Goal: Information Seeking & Learning: Check status

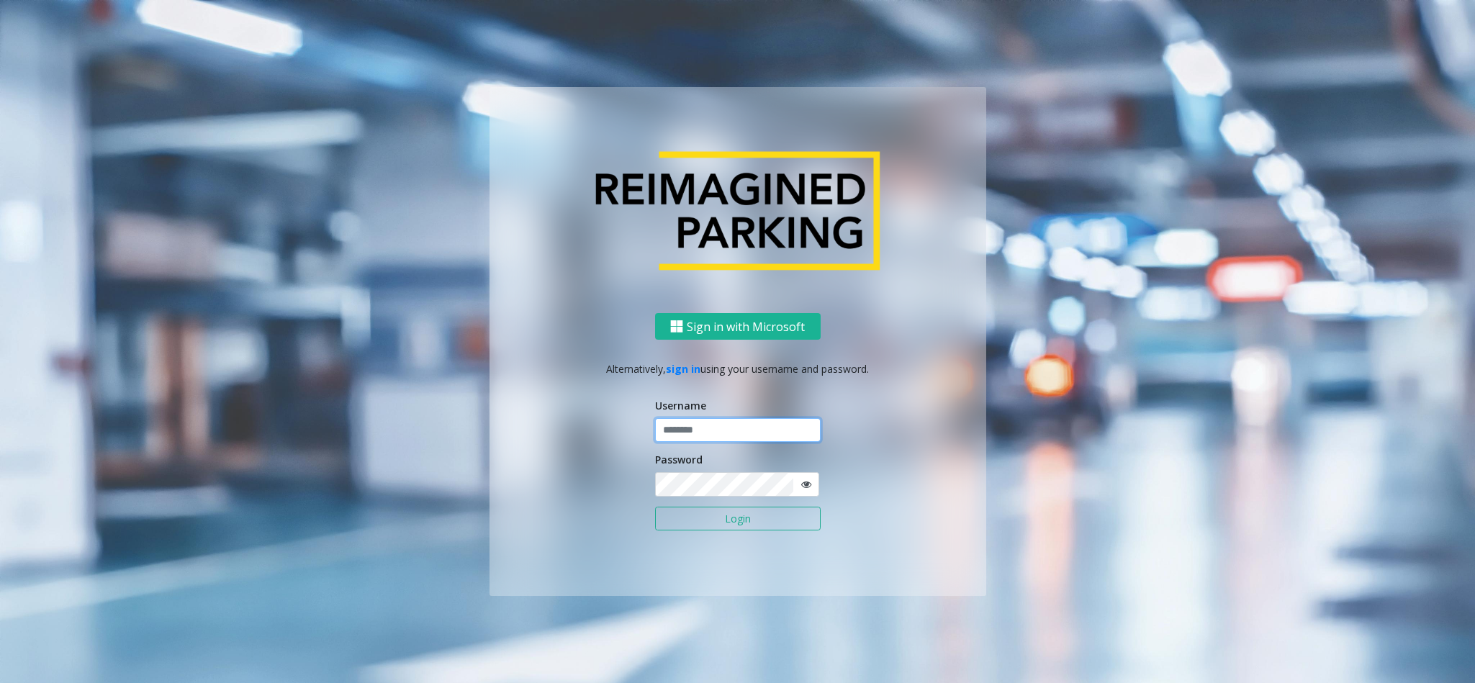
click at [707, 435] on input "text" at bounding box center [738, 430] width 166 height 24
type input "**********"
click at [655, 507] on button "Login" at bounding box center [738, 519] width 166 height 24
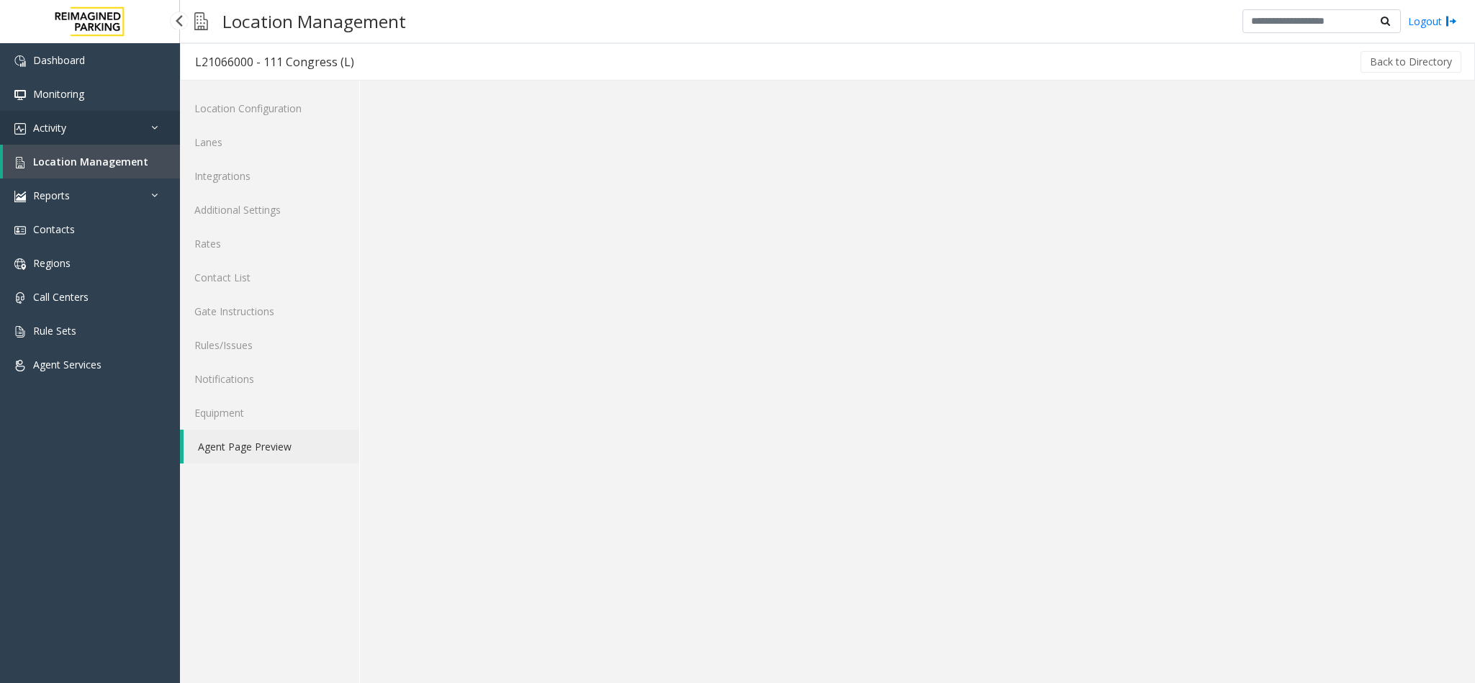
click at [91, 125] on link "Activity" at bounding box center [90, 128] width 180 height 34
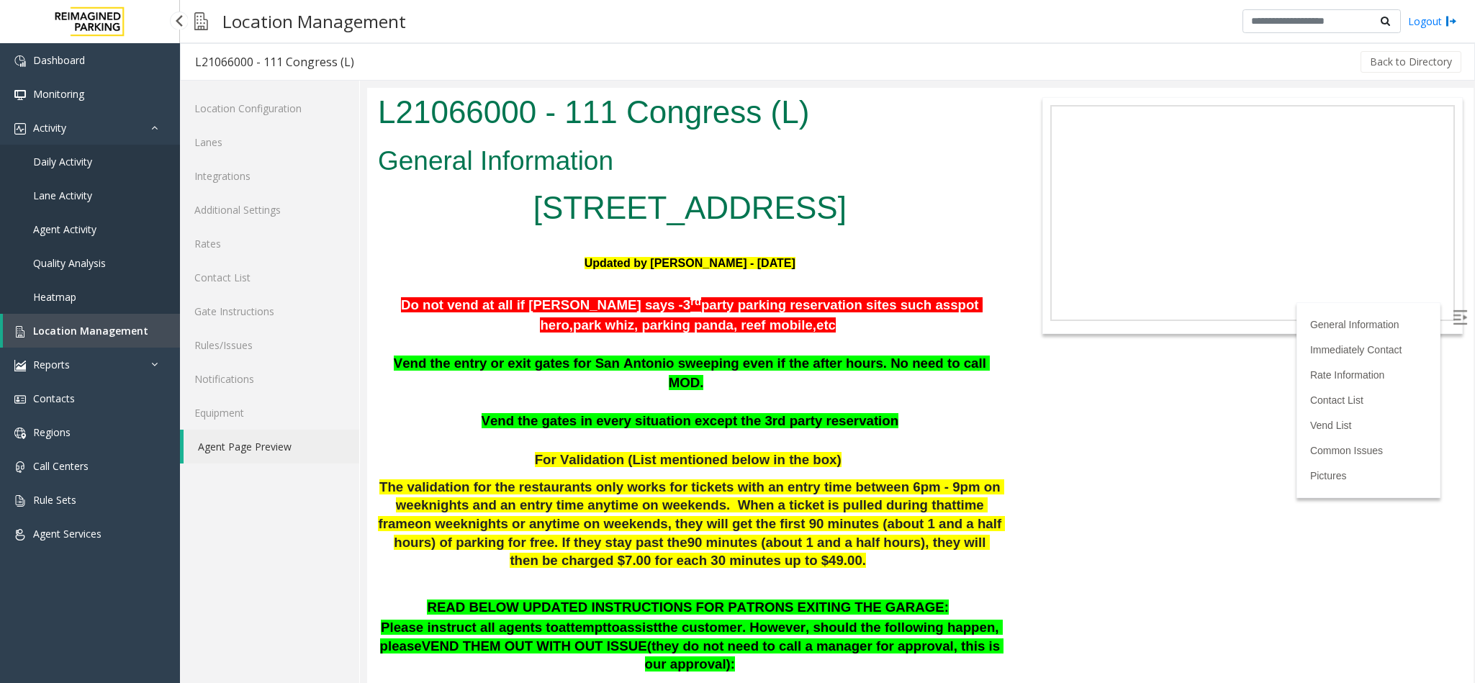
click at [71, 220] on link "Agent Activity" at bounding box center [90, 229] width 180 height 34
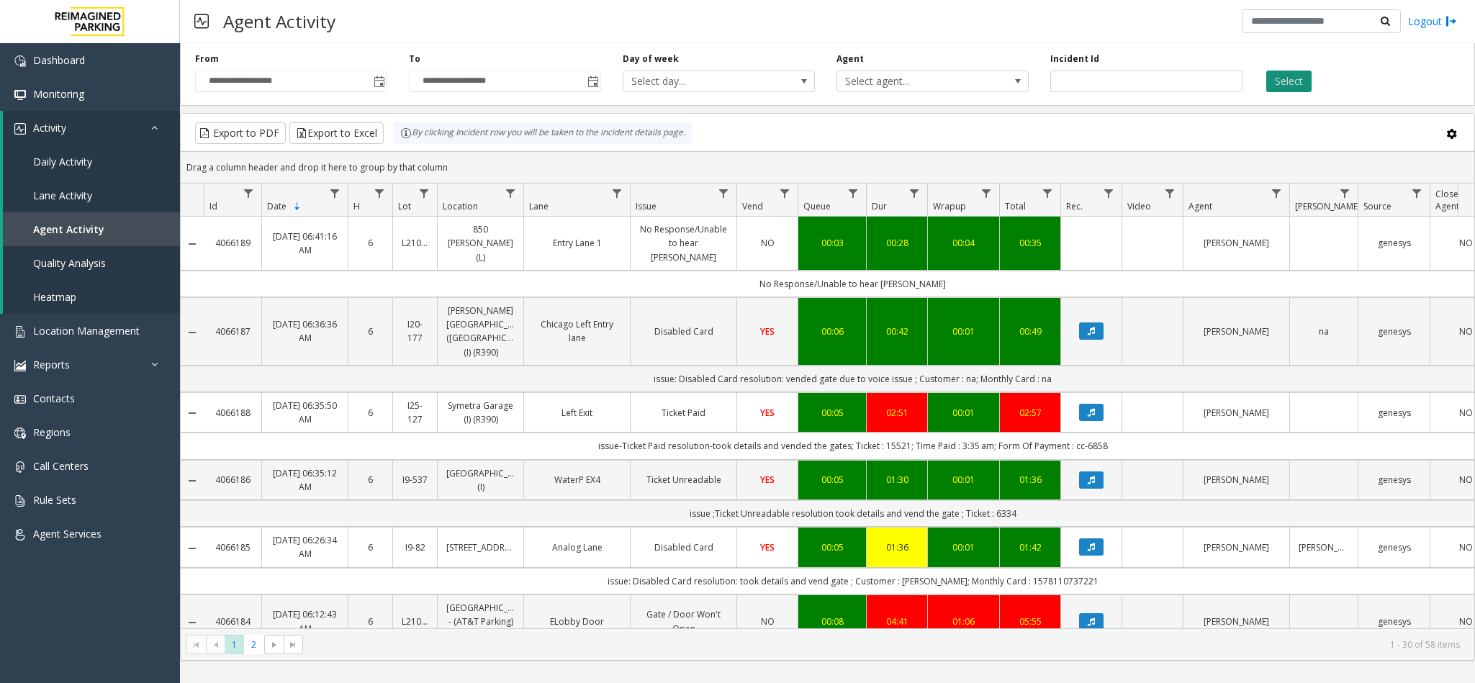
click at [1292, 85] on button "Select" at bounding box center [1288, 82] width 45 height 22
click at [490, 240] on link "850 [PERSON_NAME] (L)" at bounding box center [480, 243] width 68 height 42
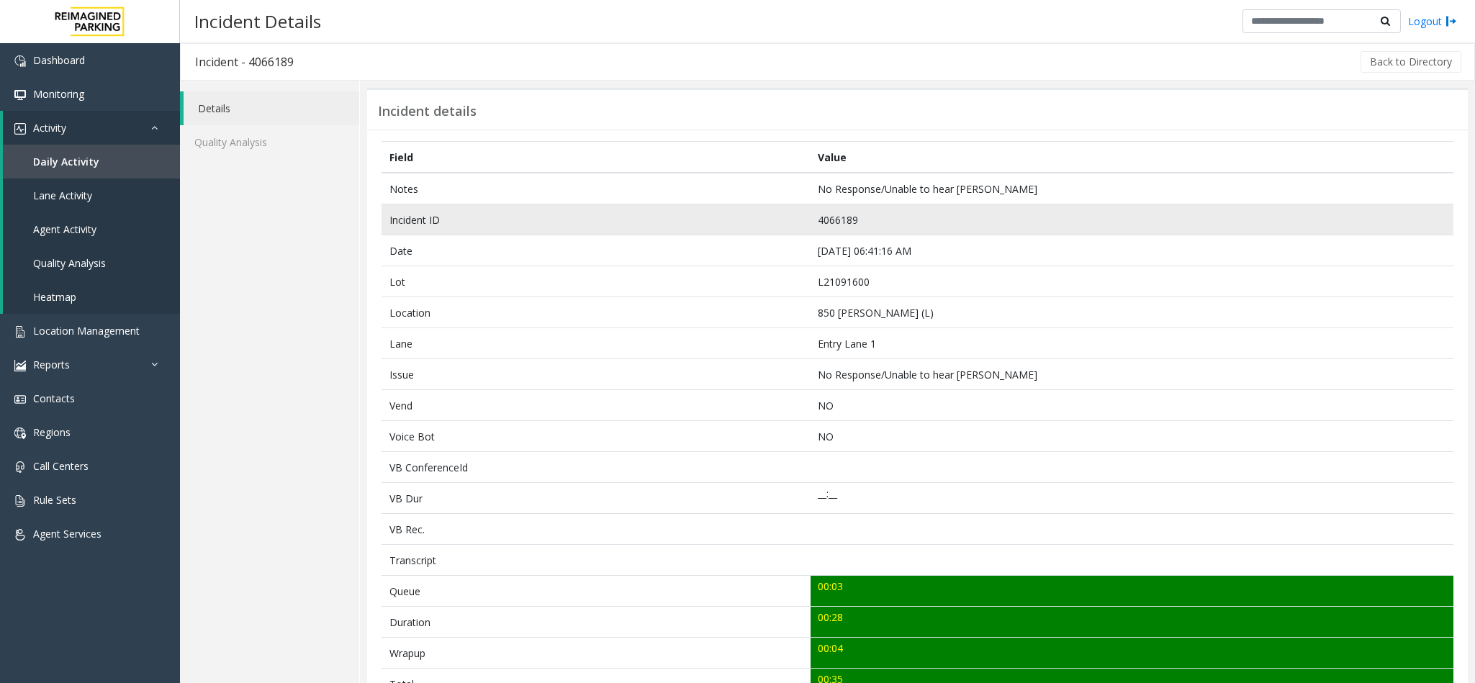
click at [840, 227] on td "4066189" at bounding box center [1132, 219] width 643 height 31
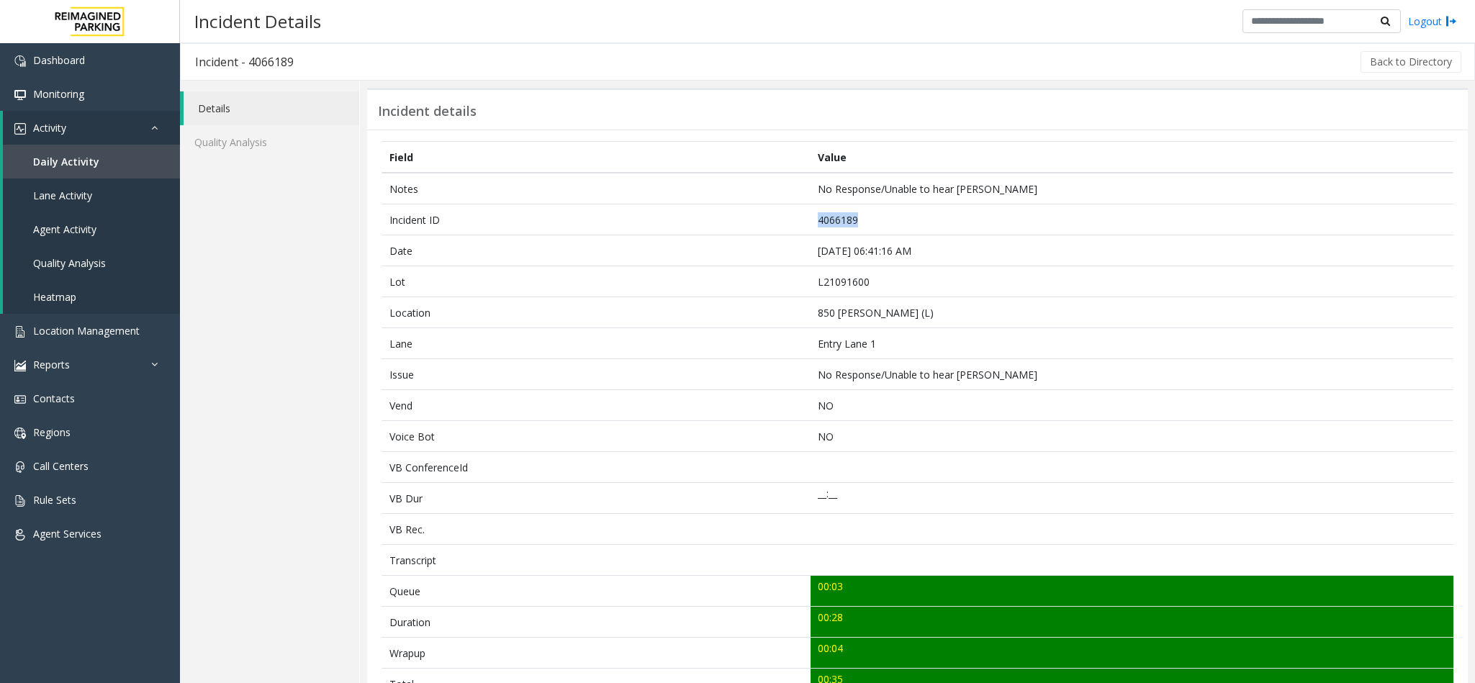
copy td "4066189"
click at [113, 165] on link "Daily Activity" at bounding box center [91, 162] width 177 height 34
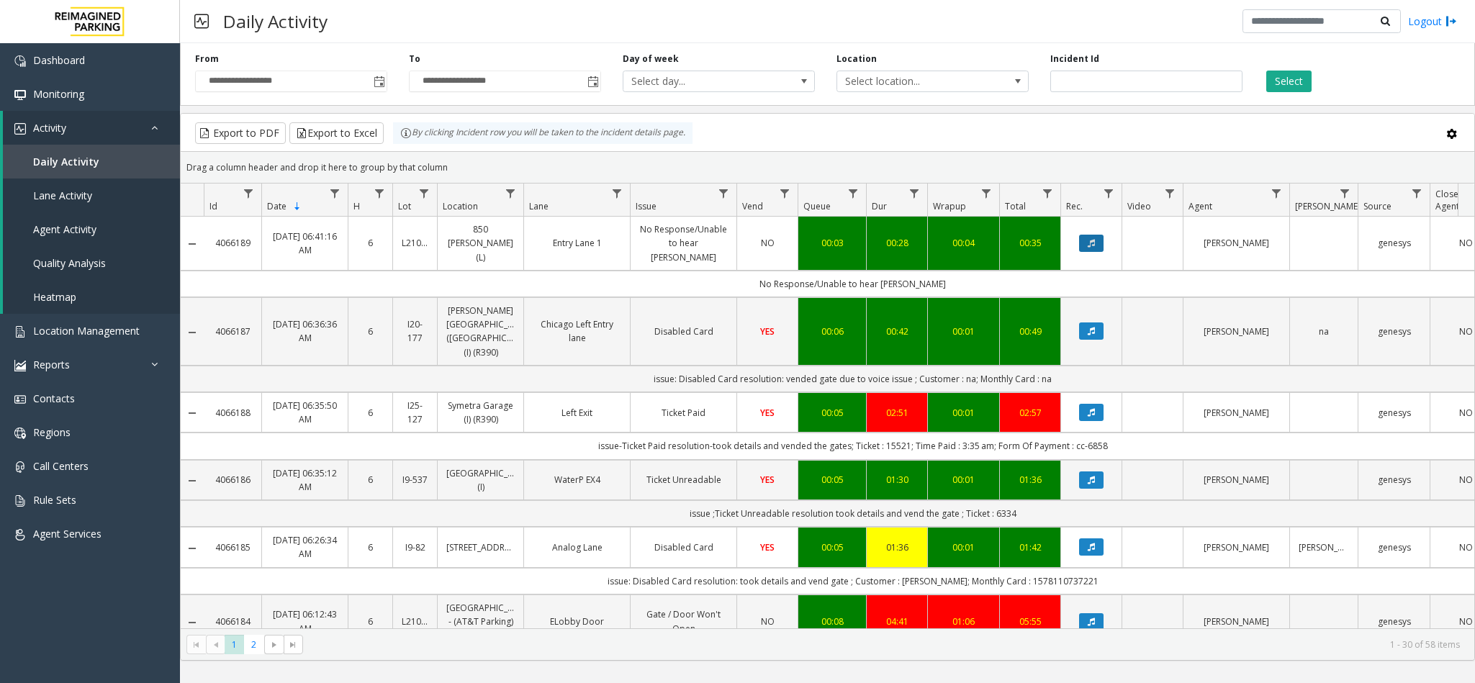
click at [1092, 239] on icon "Data table" at bounding box center [1091, 243] width 7 height 9
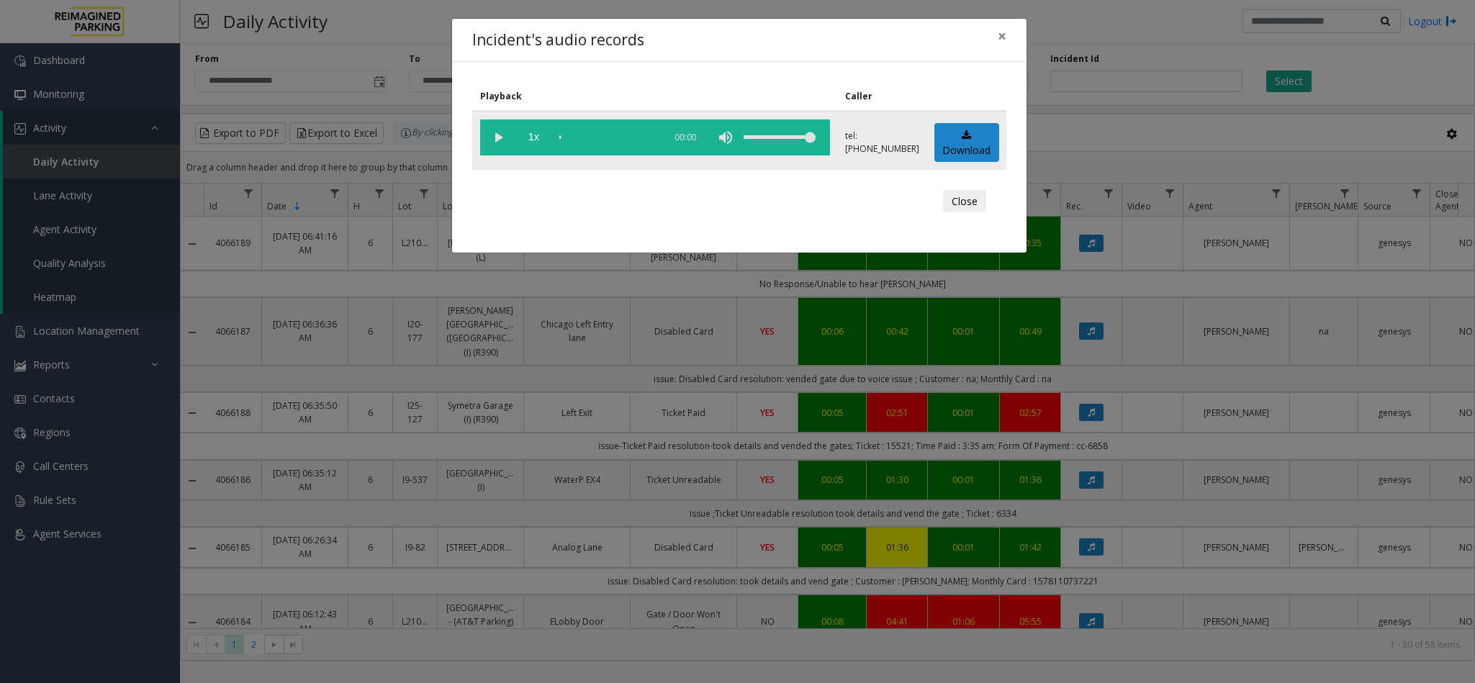
click at [493, 132] on vg-play-pause at bounding box center [498, 138] width 36 height 36
click at [560, 139] on div "scrub bar" at bounding box center [608, 138] width 98 height 36
click at [1001, 40] on span "×" at bounding box center [1002, 36] width 9 height 20
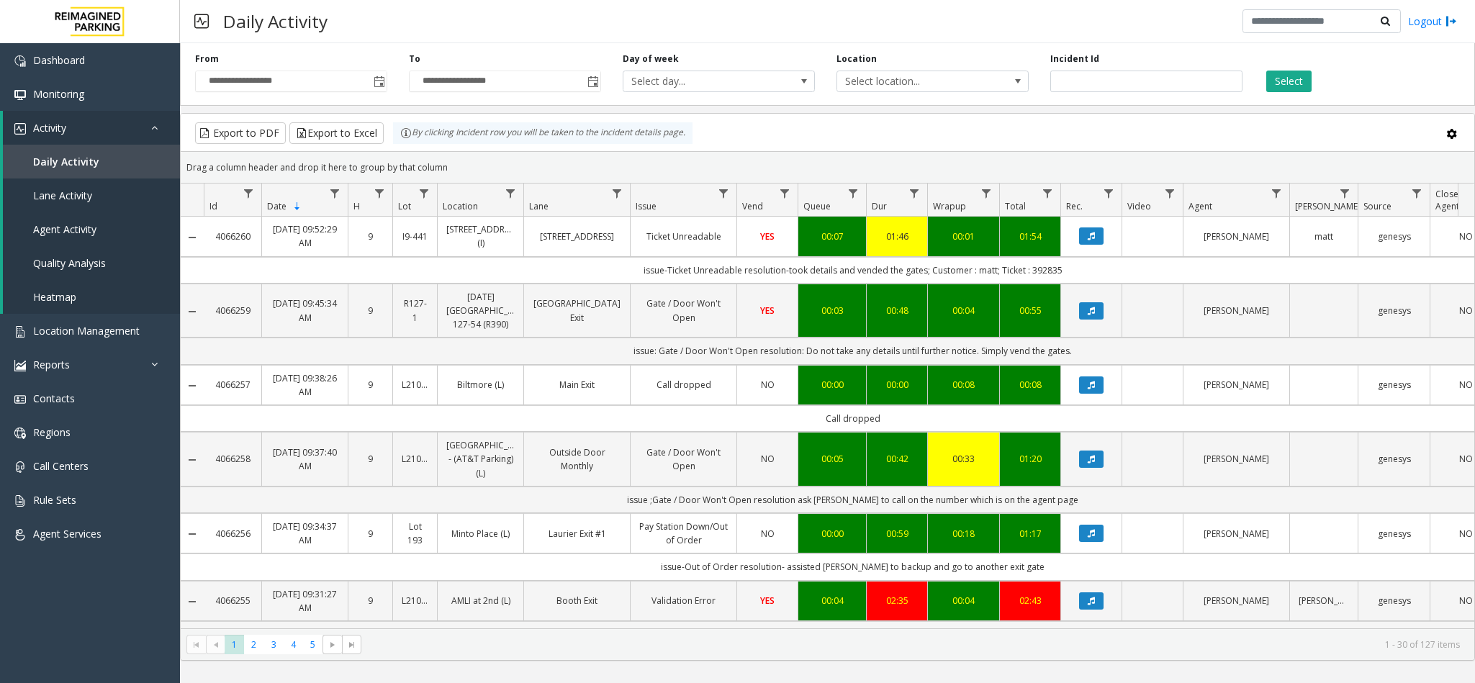
drag, startPoint x: 657, startPoint y: 273, endPoint x: 1066, endPoint y: 275, distance: 409.0
click at [1066, 275] on td "issue-Ticket Unreadable resolution-took details and vended the gates; Customer …" at bounding box center [853, 270] width 1298 height 27
copy td "ue-Ticket Unreadable resolution-took details and vended the gates; Customer : m…"
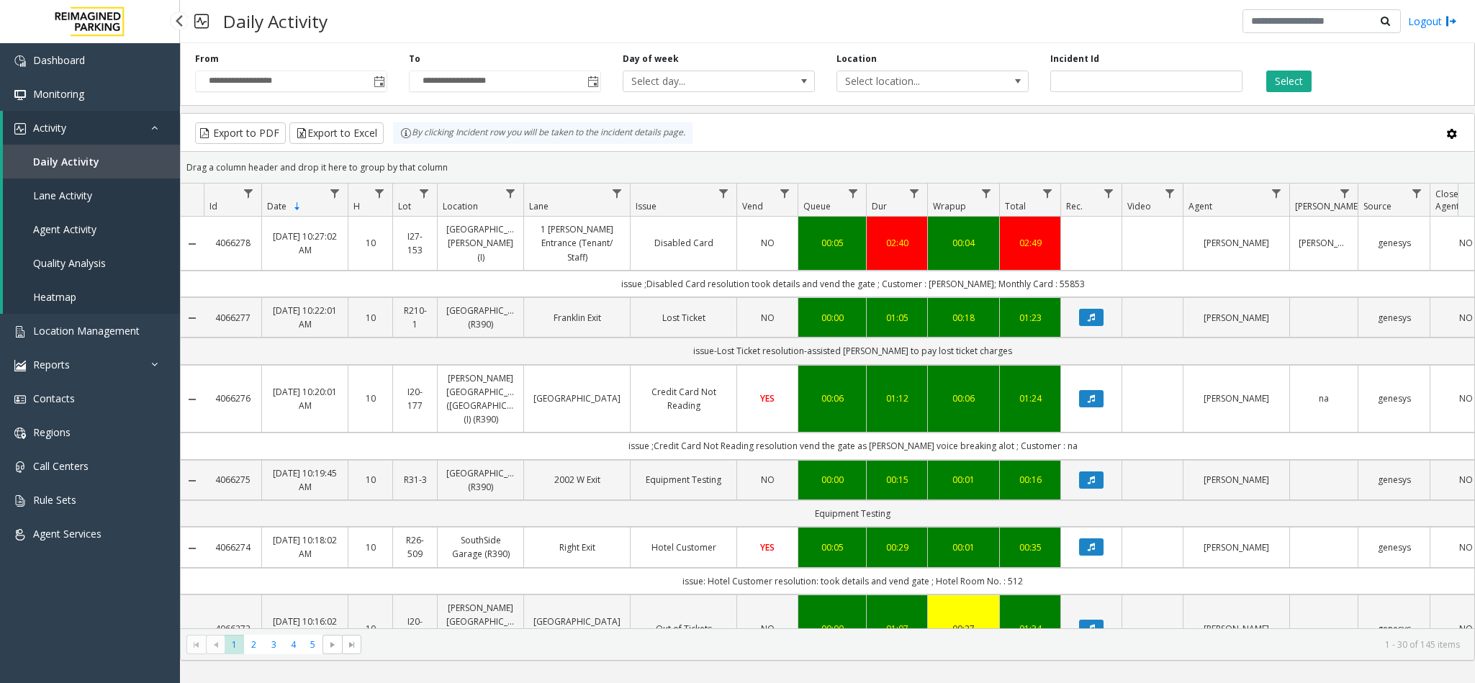
click at [100, 325] on span "Location Management" at bounding box center [86, 331] width 107 height 14
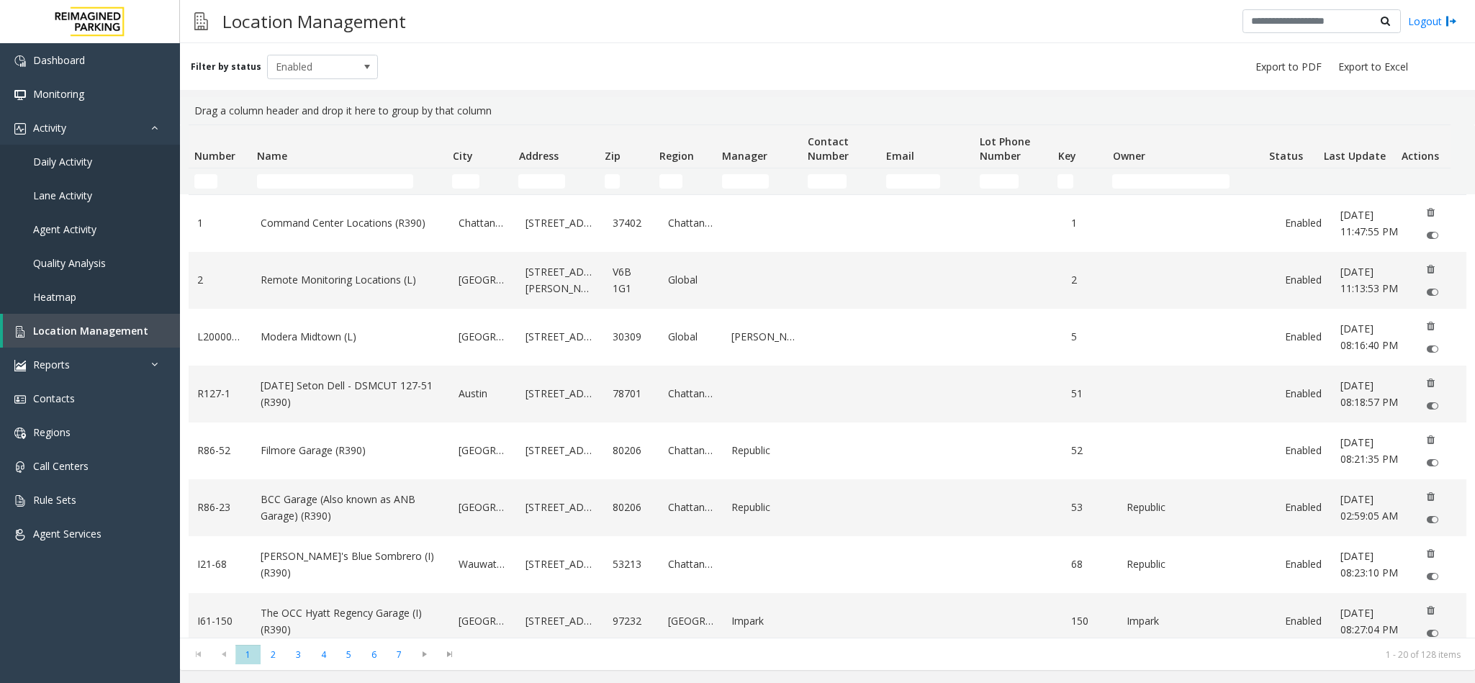
click at [320, 189] on td "Name Filter" at bounding box center [348, 181] width 195 height 26
click at [330, 173] on td "Name Filter" at bounding box center [348, 181] width 195 height 26
click at [342, 181] on input "Name Filter" at bounding box center [335, 181] width 156 height 14
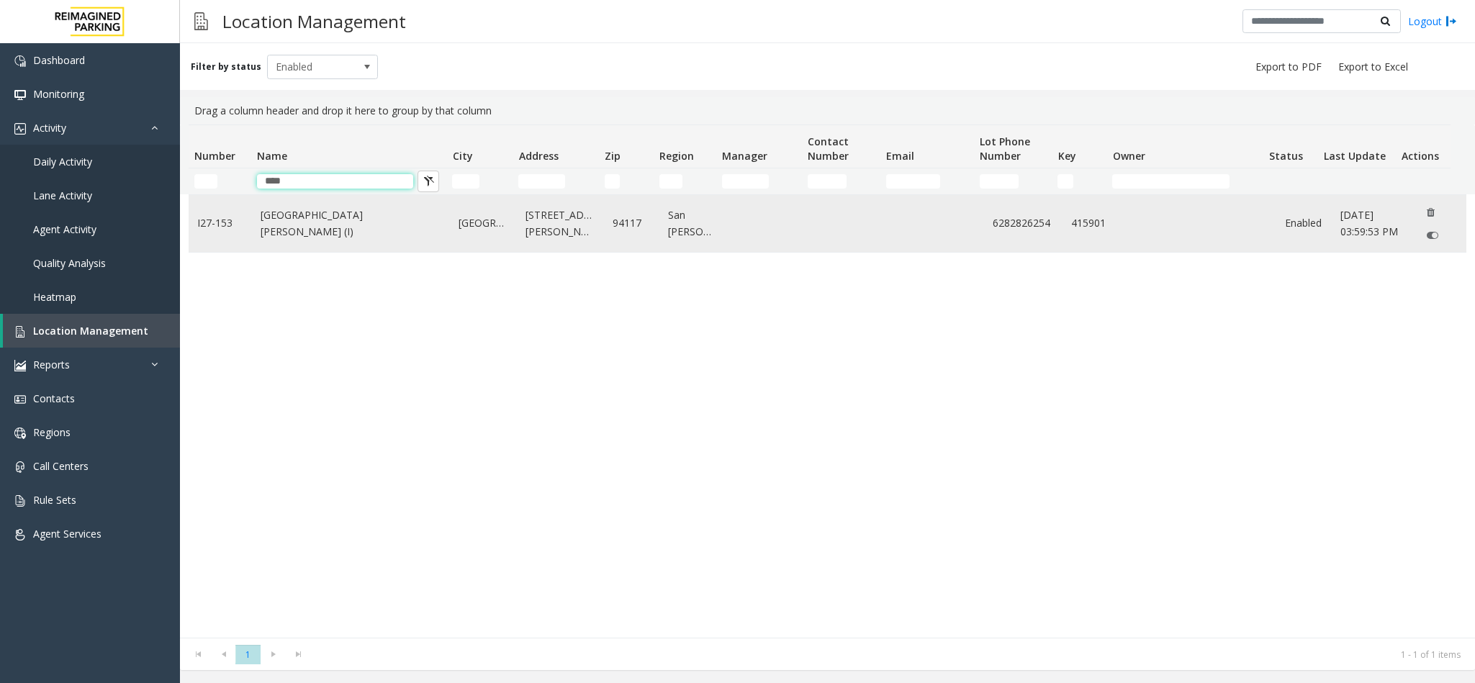
type input "****"
click at [379, 227] on link "[GEOGRAPHIC_DATA][PERSON_NAME] (I)" at bounding box center [351, 223] width 181 height 32
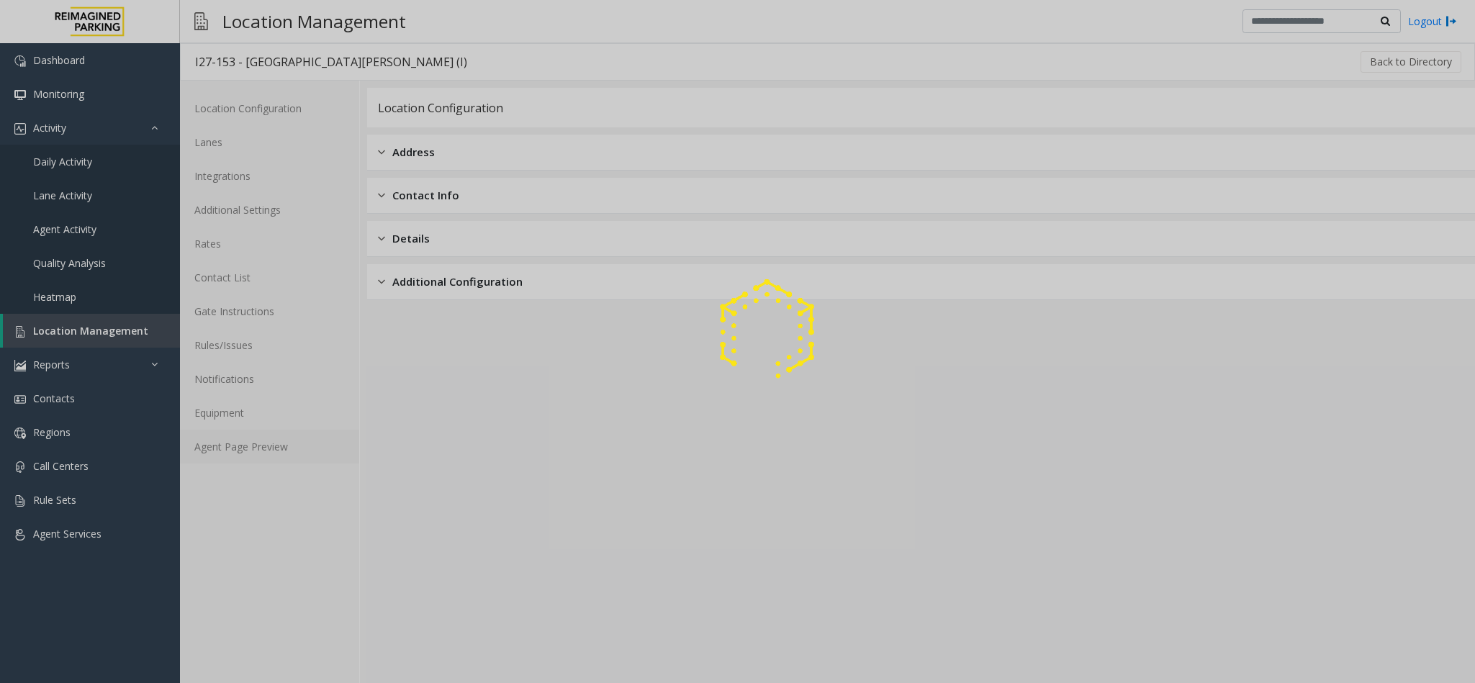
click at [260, 443] on link "Agent Page Preview" at bounding box center [269, 447] width 179 height 34
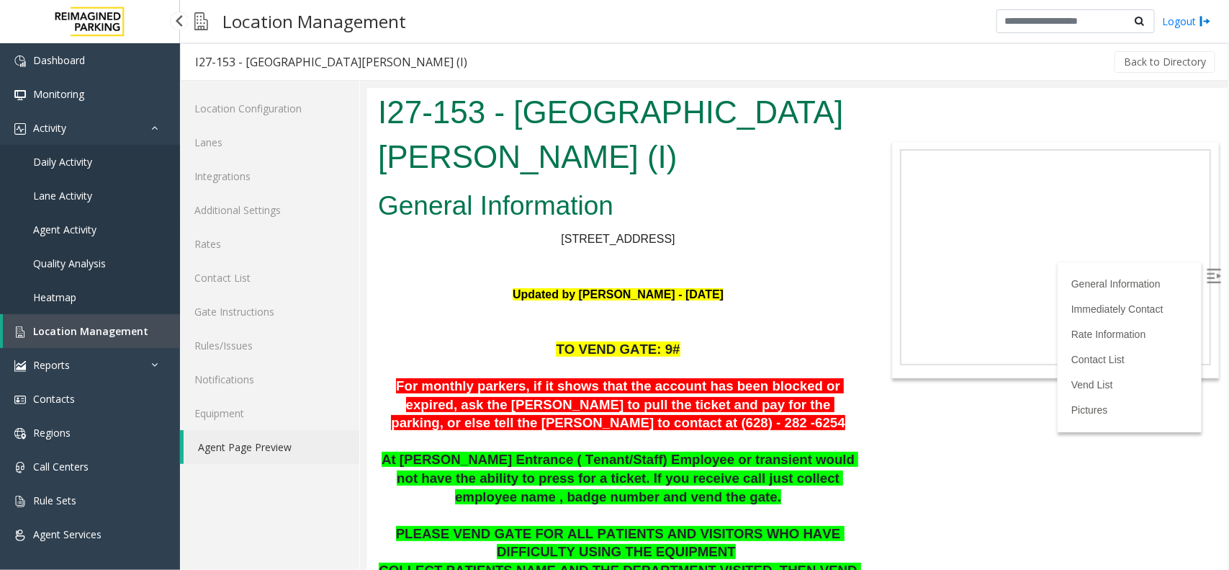
click at [86, 217] on link "Agent Activity" at bounding box center [90, 229] width 180 height 34
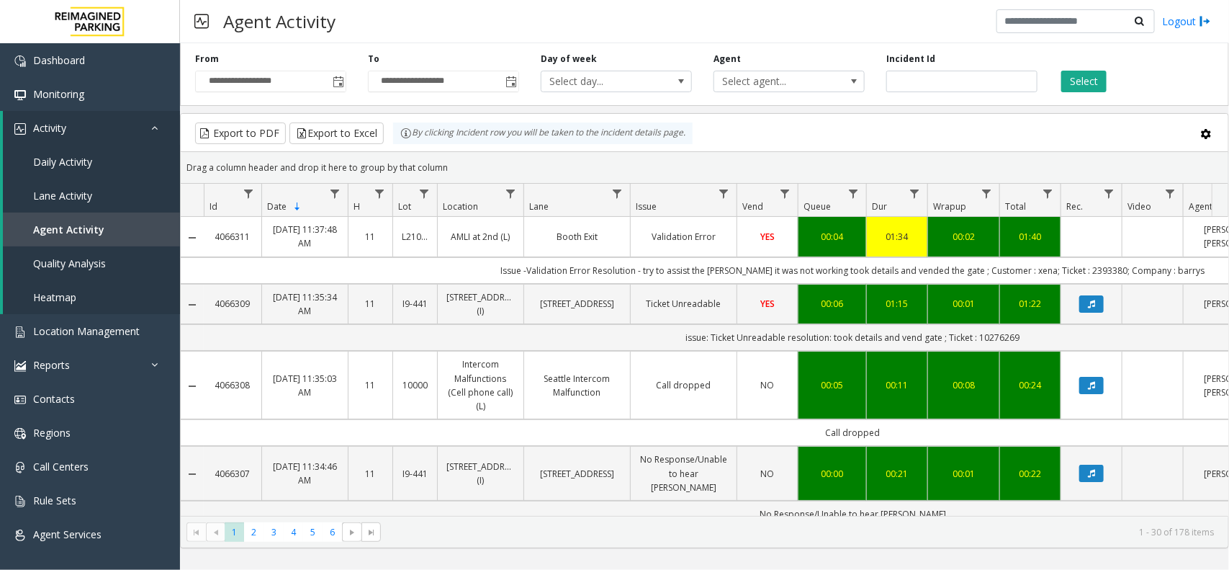
scroll to position [0, 287]
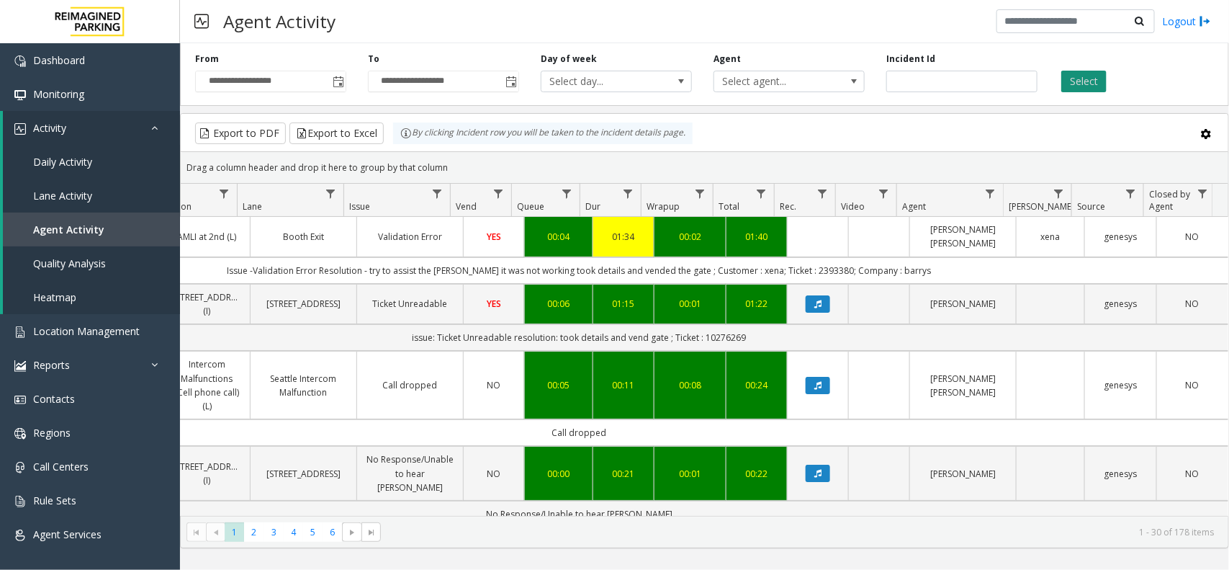
click at [1082, 74] on button "Select" at bounding box center [1083, 82] width 45 height 22
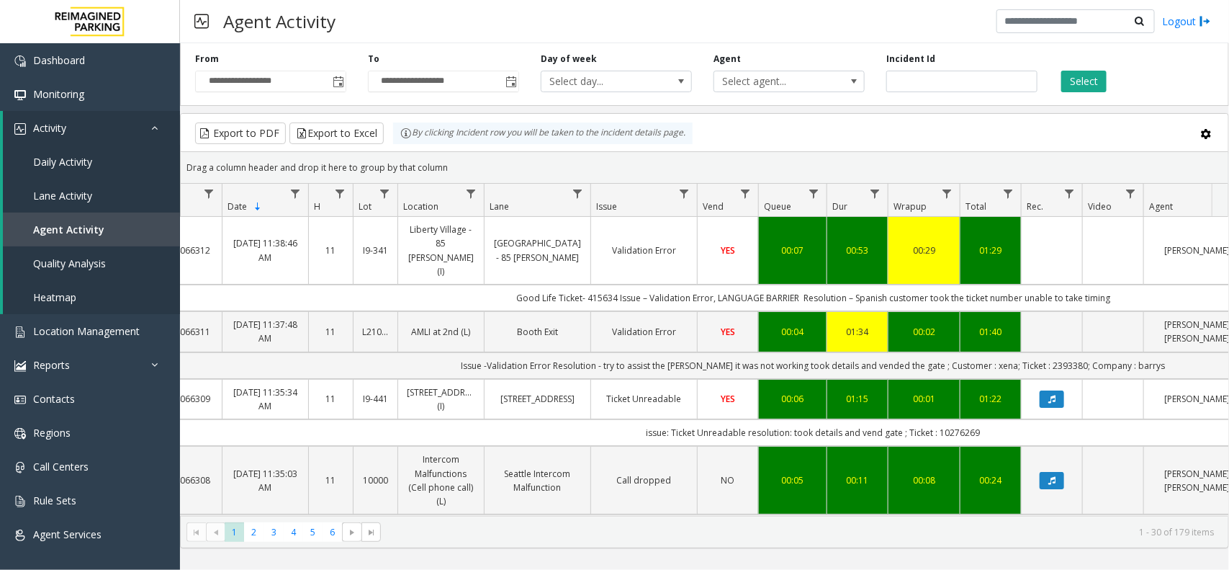
scroll to position [0, 30]
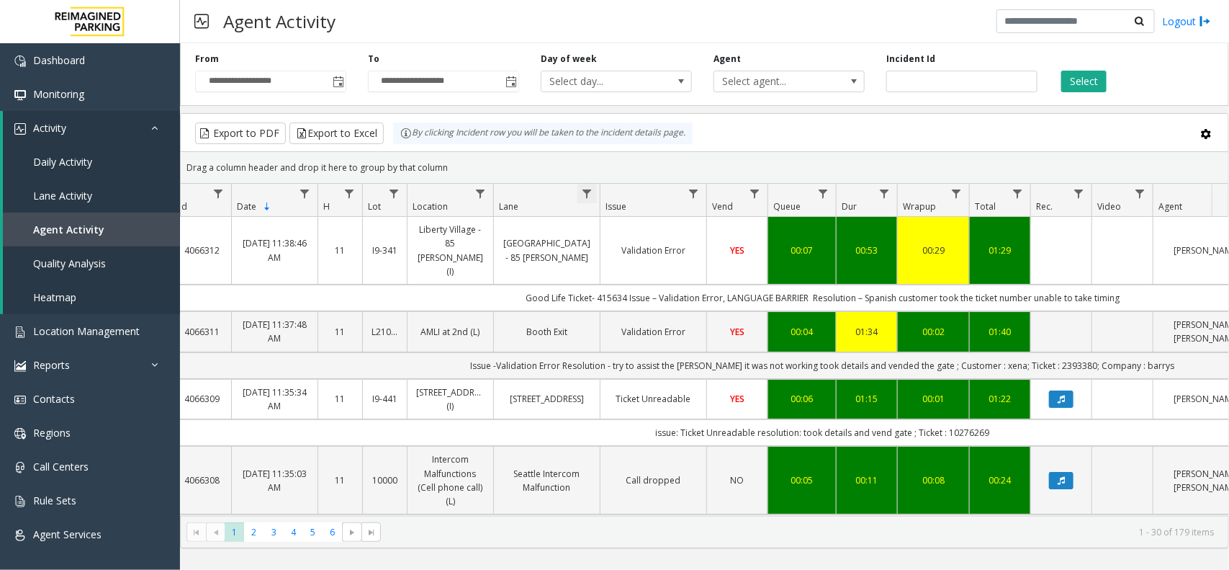
click at [583, 189] on span "Data table" at bounding box center [587, 194] width 12 height 12
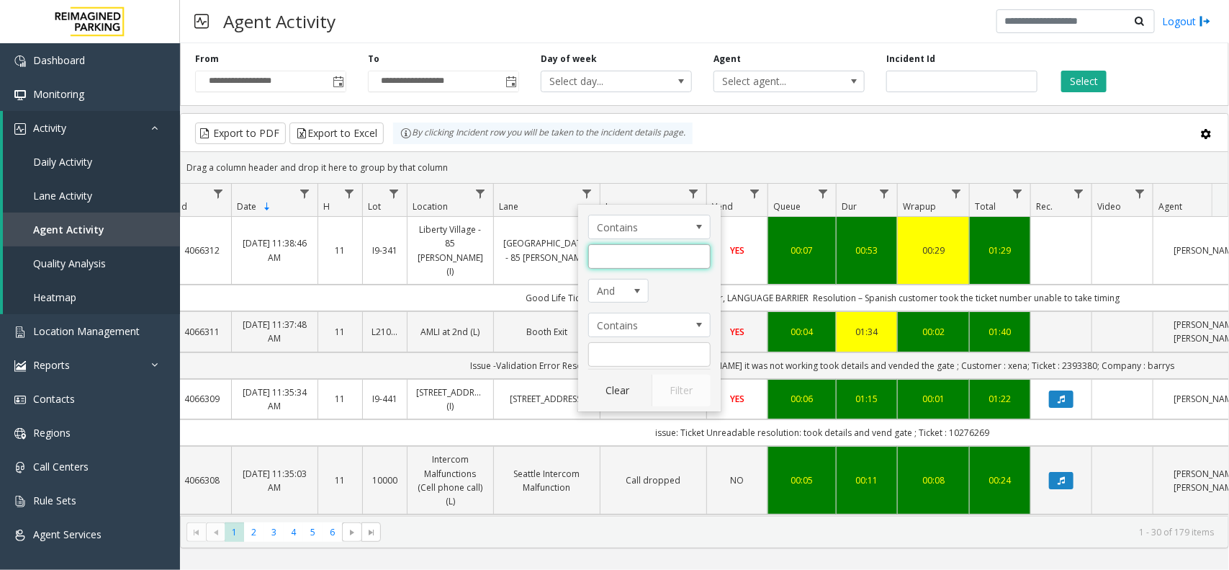
click at [629, 259] on input "Lane Filter" at bounding box center [649, 256] width 122 height 24
type input "****"
click at [686, 387] on button "Filter" at bounding box center [681, 390] width 59 height 32
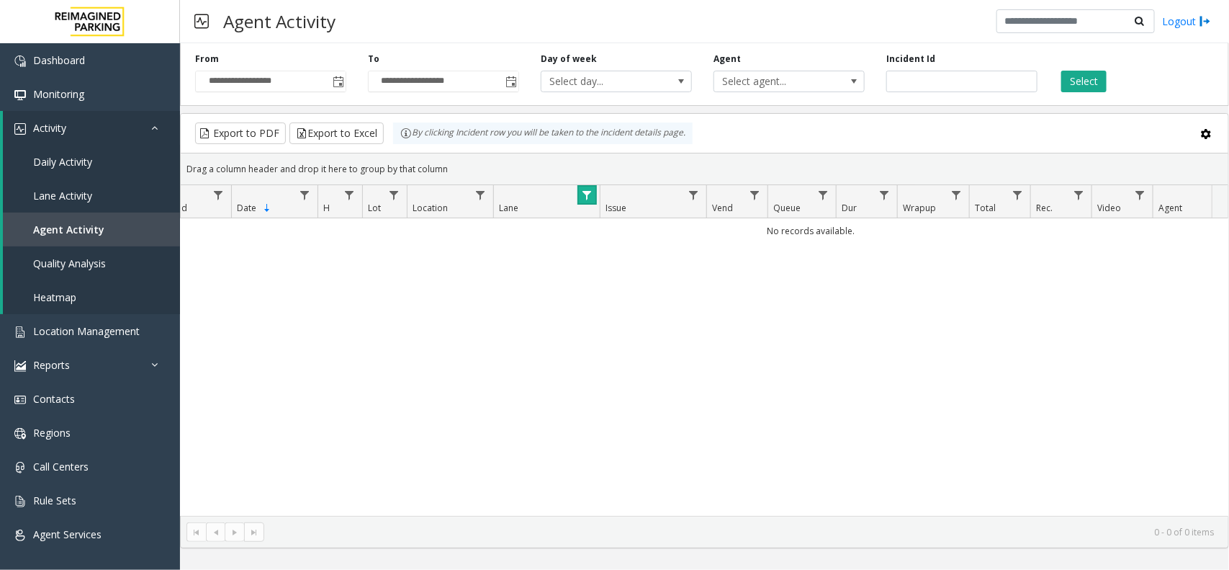
click at [592, 192] on span "Data table" at bounding box center [587, 195] width 12 height 12
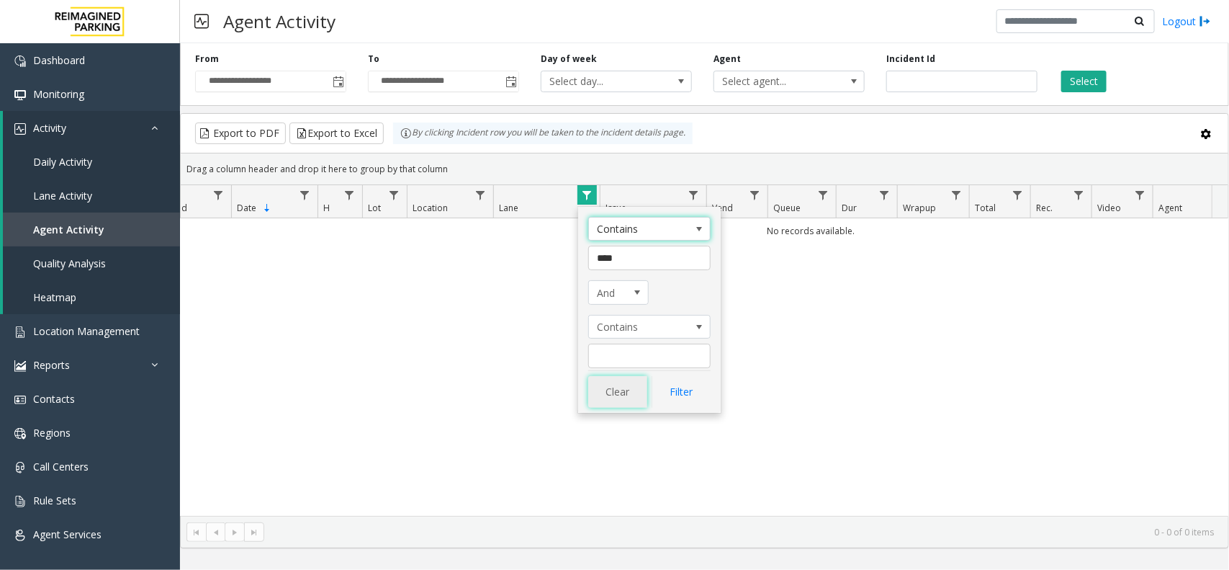
click at [618, 401] on button "Clear" at bounding box center [617, 392] width 59 height 32
